Goal: Information Seeking & Learning: Learn about a topic

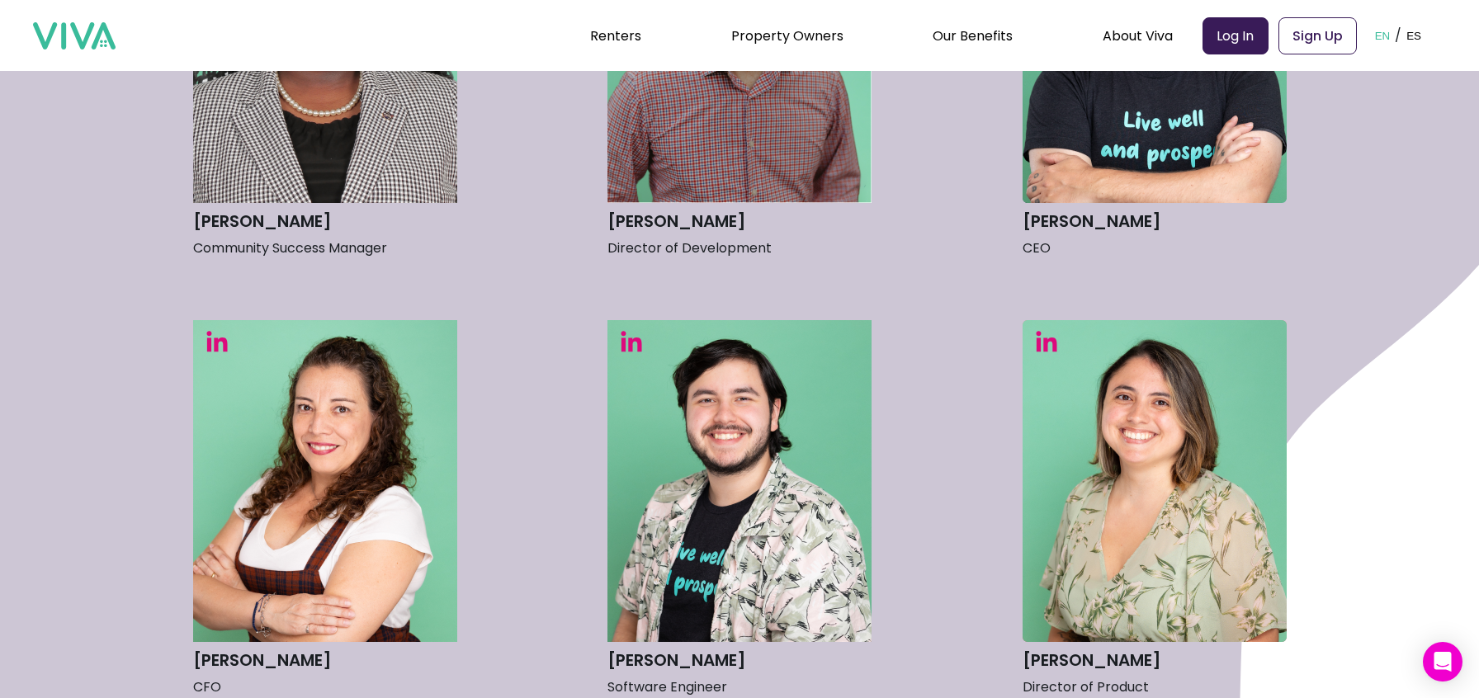
scroll to position [827, 0]
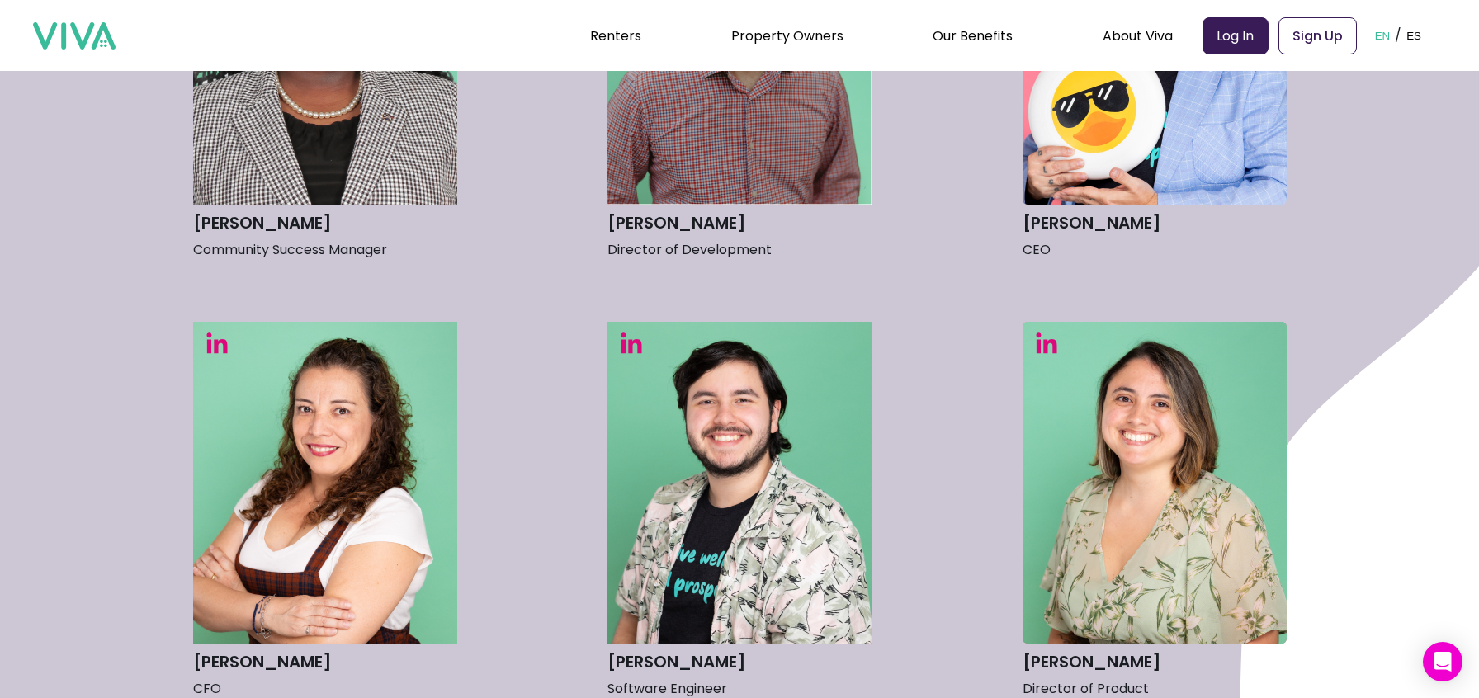
click at [1085, 168] on img at bounding box center [1155, 44] width 264 height 322
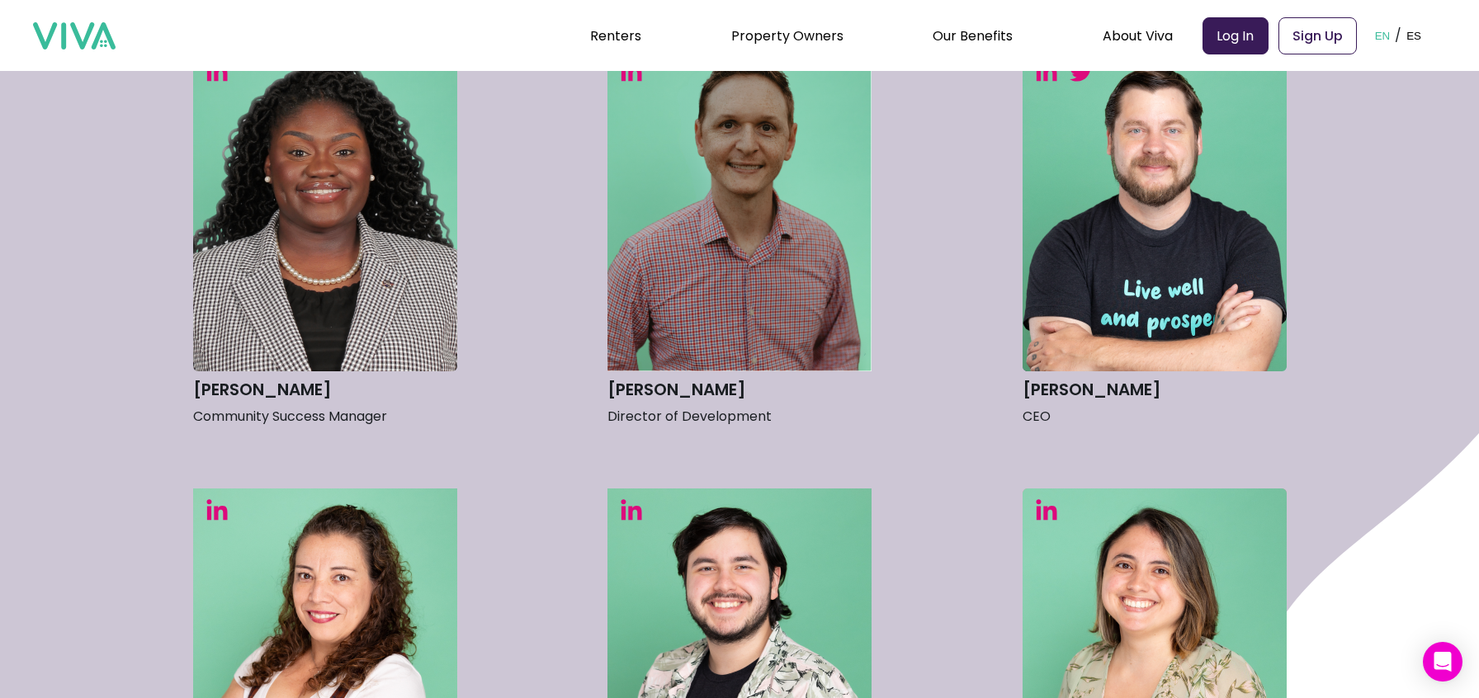
scroll to position [0, 0]
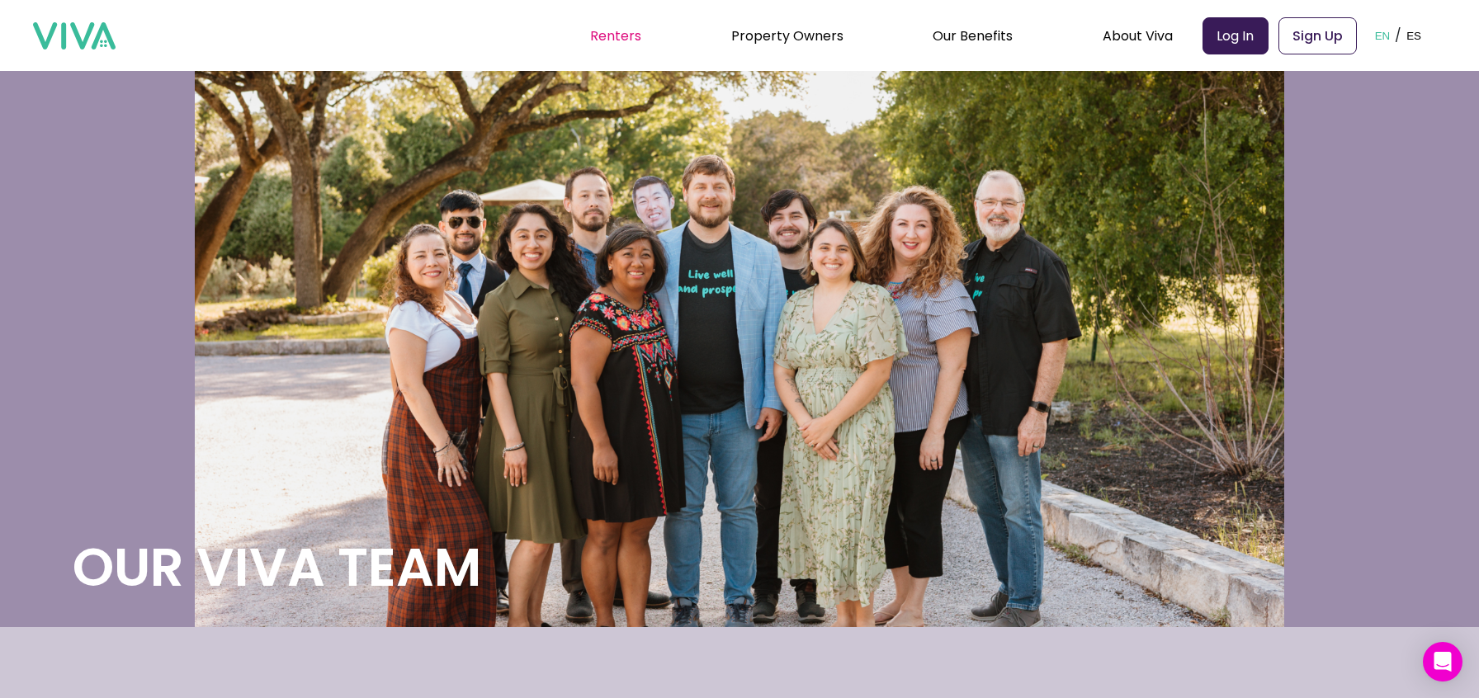
click at [610, 38] on link "Renters" at bounding box center [615, 35] width 51 height 19
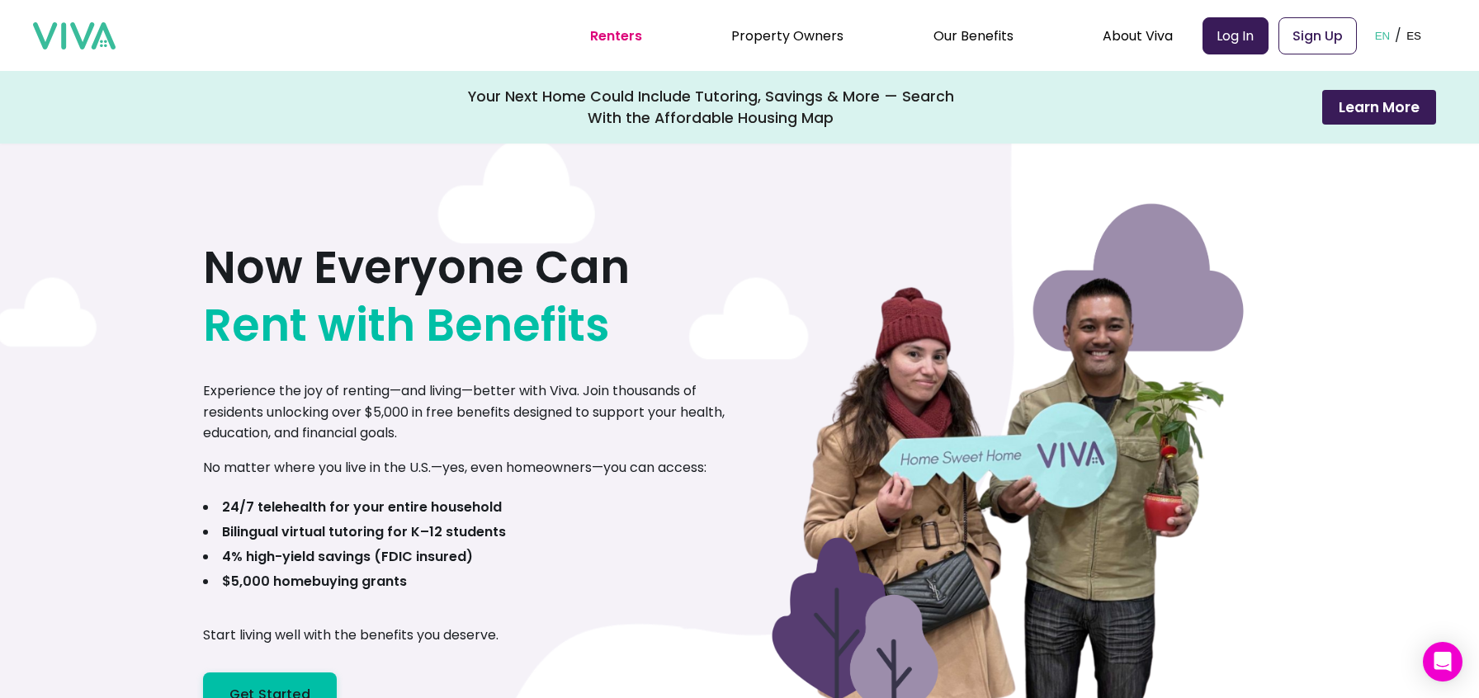
click at [369, 583] on b "$5,000 homebuying grants" at bounding box center [314, 581] width 185 height 19
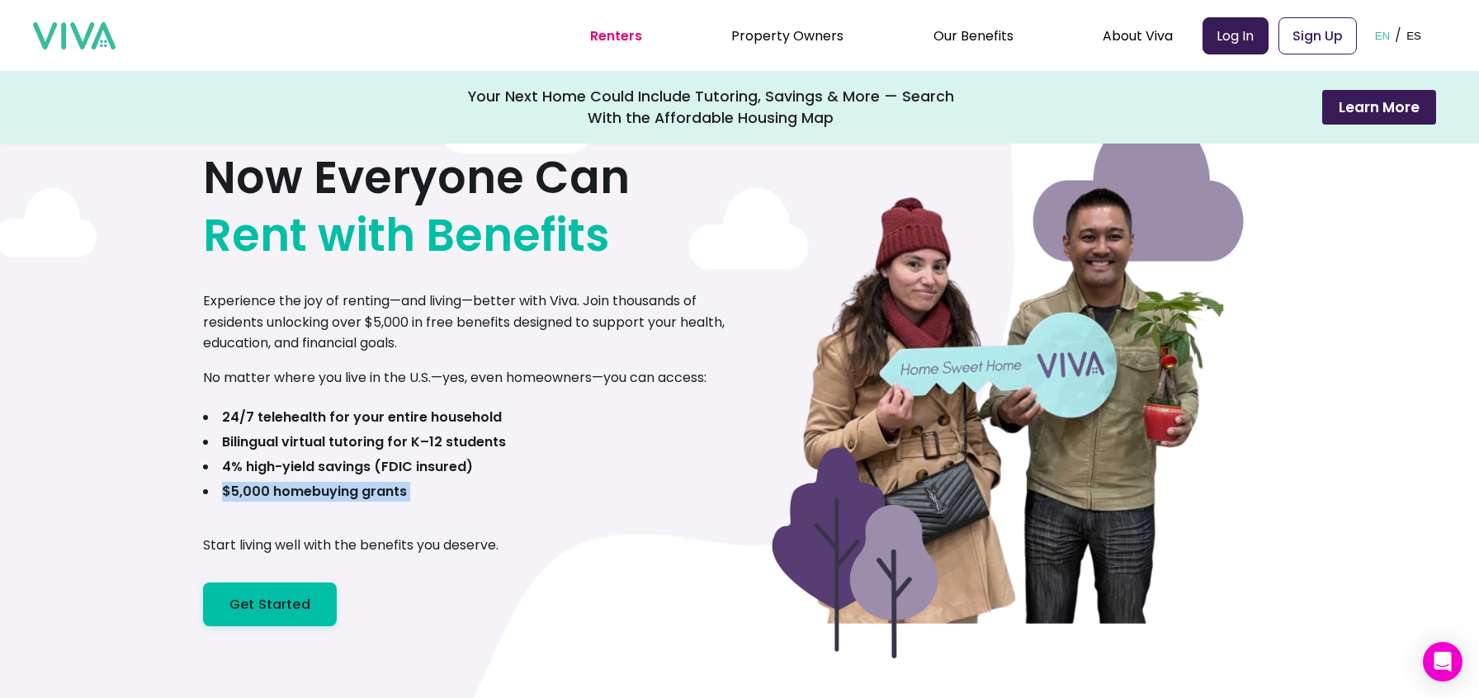
scroll to position [104, 0]
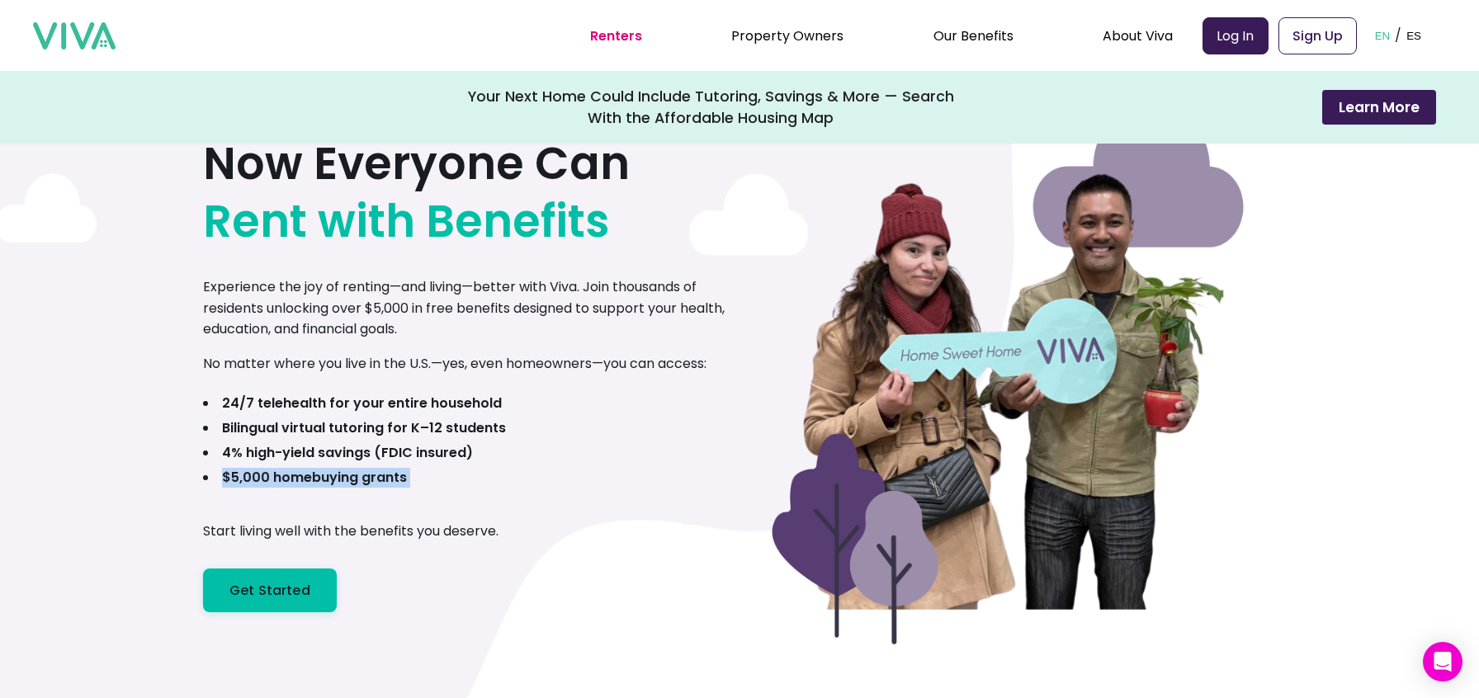
click at [472, 500] on div "Now Everyone Can Rent with Benefits Experience the joy of renting—and living—be…" at bounding box center [471, 354] width 537 height 515
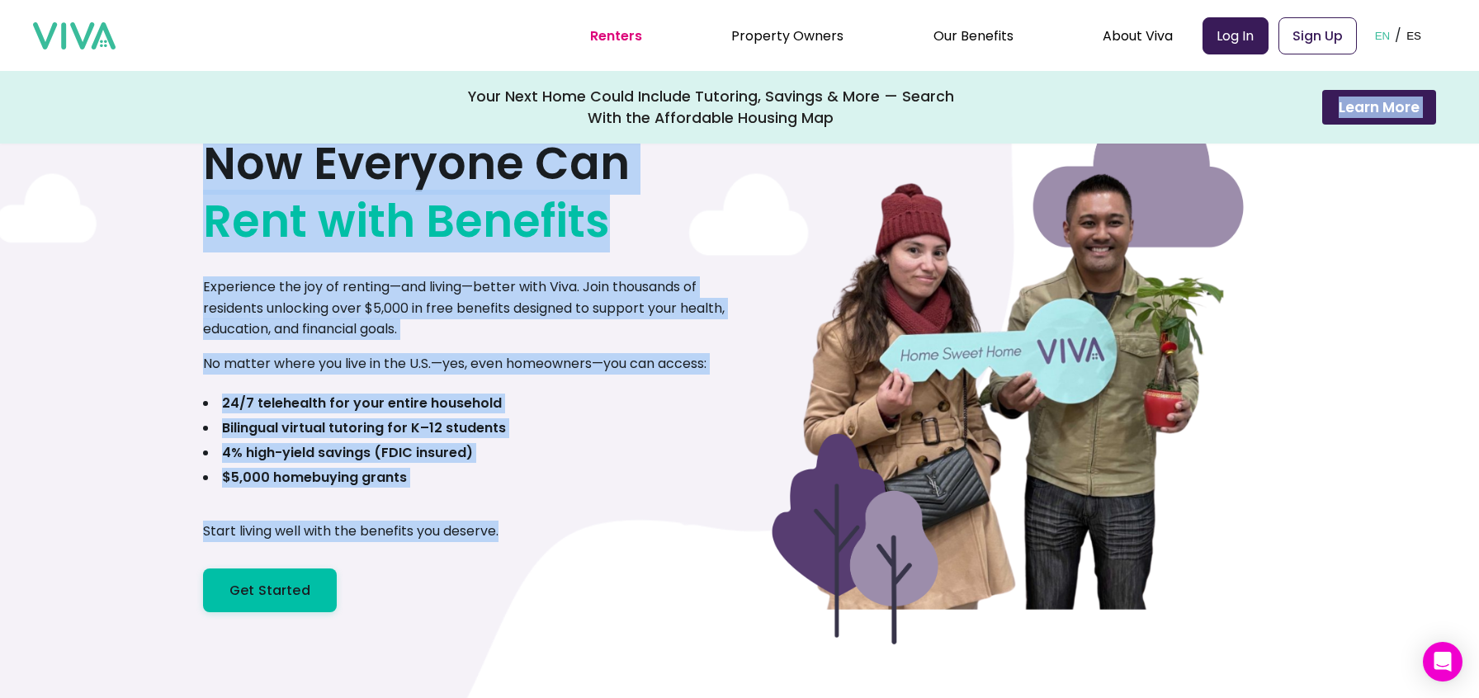
drag, startPoint x: 521, startPoint y: 542, endPoint x: 163, endPoint y: 136, distance: 541.0
click at [326, 261] on div "Now Everyone Can Rent with Benefits Experience the joy of renting—and living—be…" at bounding box center [471, 354] width 537 height 515
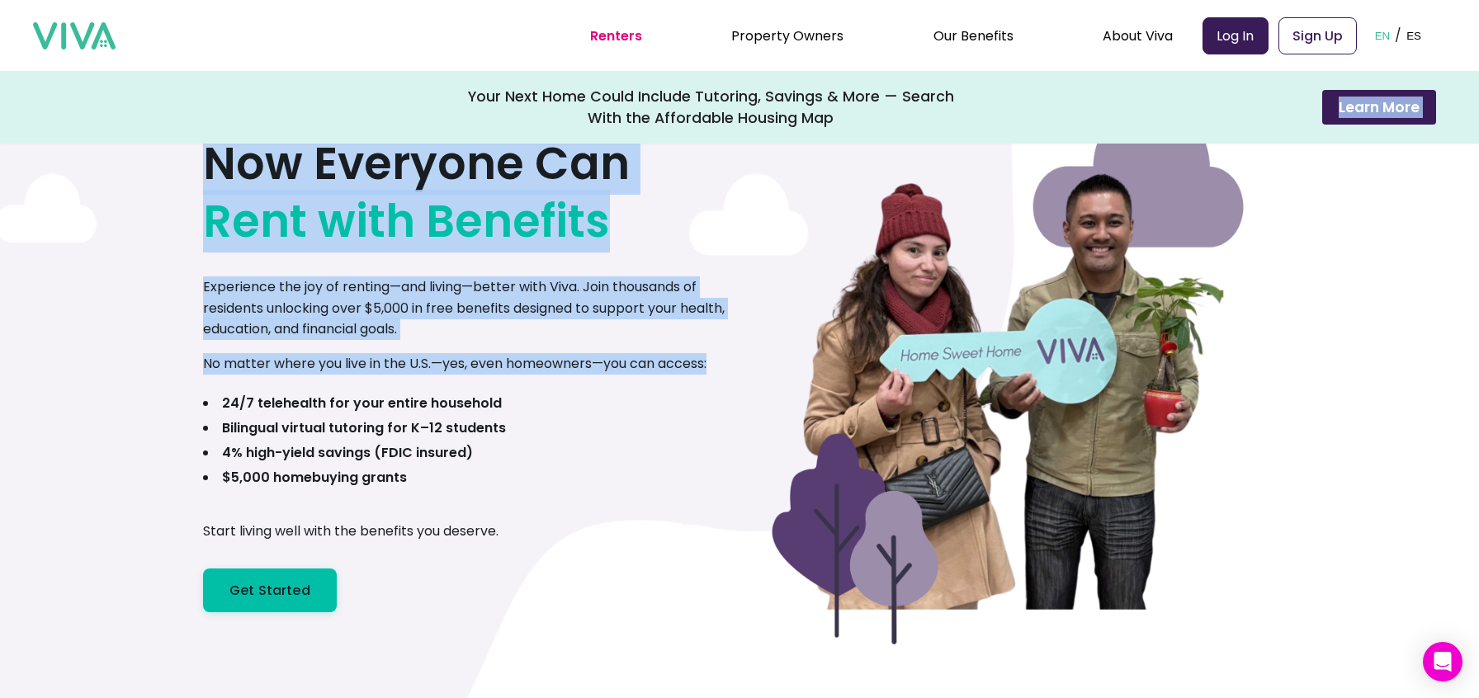
drag, startPoint x: 204, startPoint y: 137, endPoint x: 622, endPoint y: 494, distance: 549.3
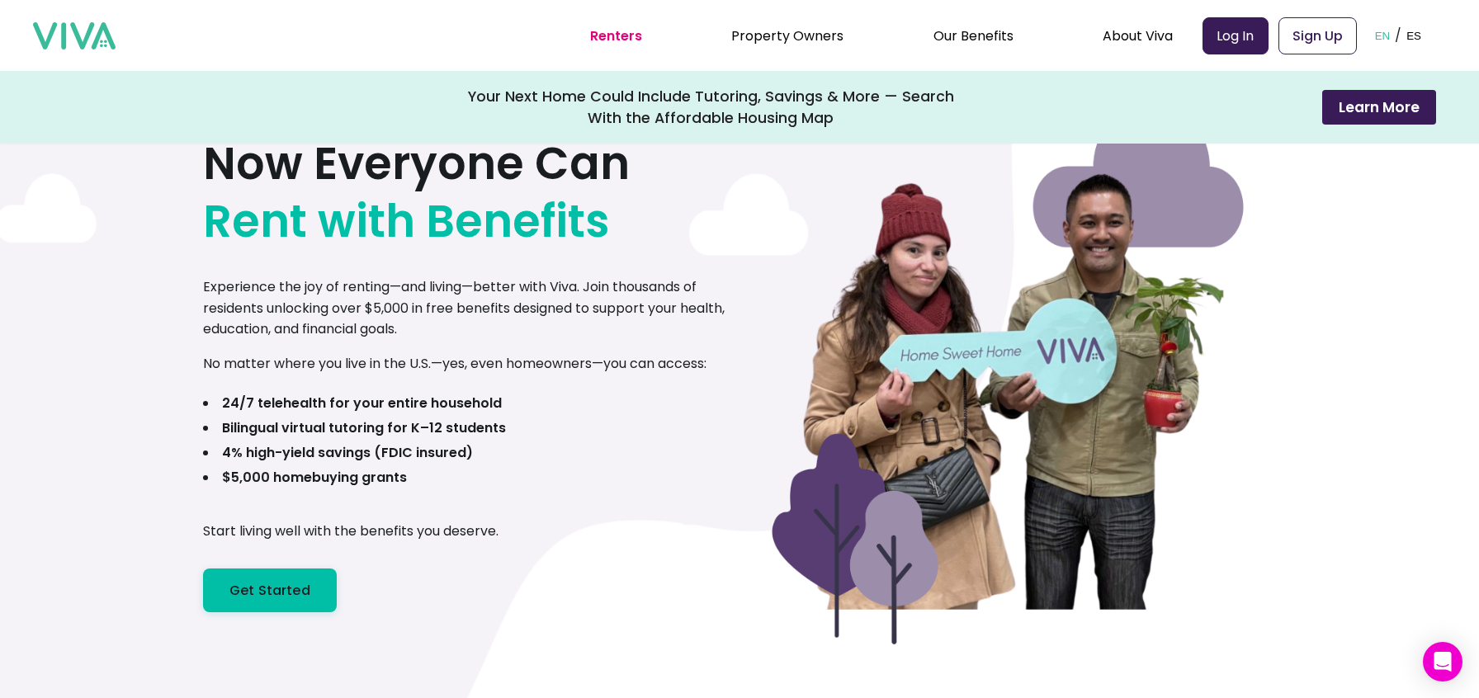
click at [557, 525] on div "Now Everyone Can Rent with Benefits Experience the joy of renting—and living—be…" at bounding box center [471, 354] width 537 height 515
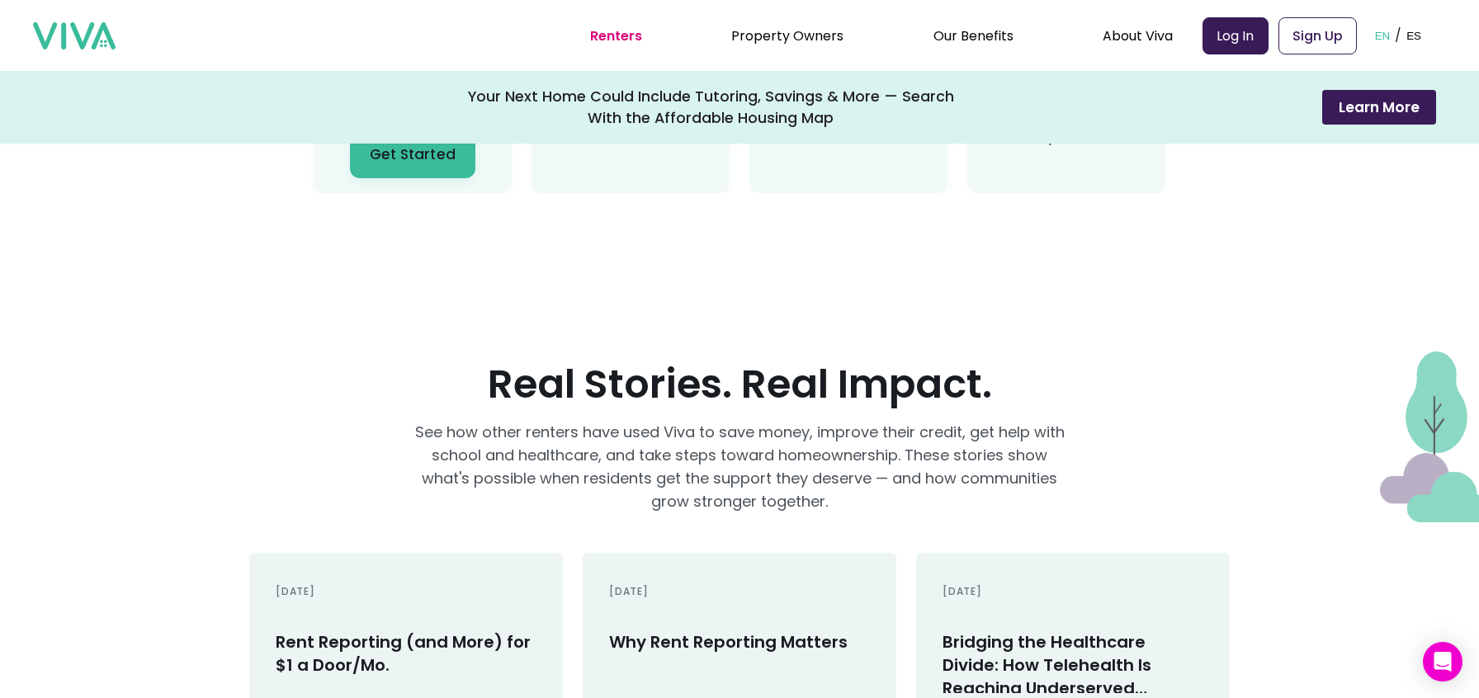
scroll to position [2578, 0]
